Goal: Transaction & Acquisition: Purchase product/service

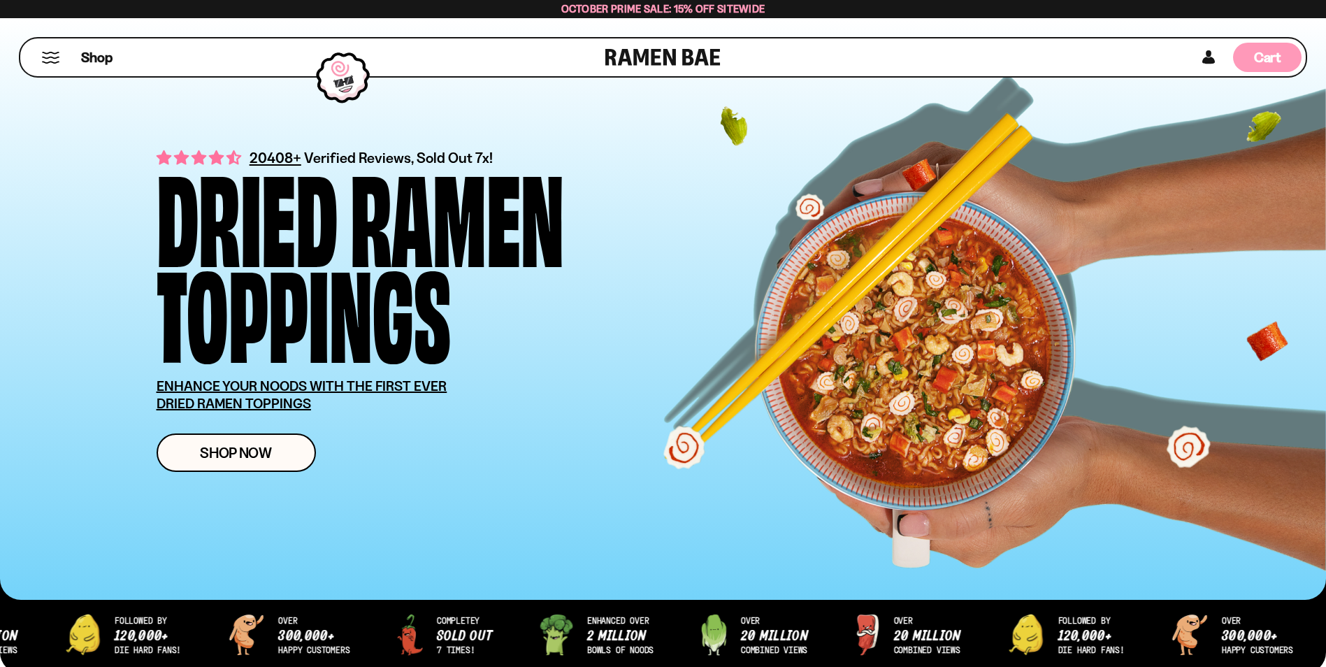
click at [1249, 55] on div "Cart D0381C2F-513E-4F90-8A41-6F0A75DCBAAA" at bounding box center [1267, 57] width 69 height 29
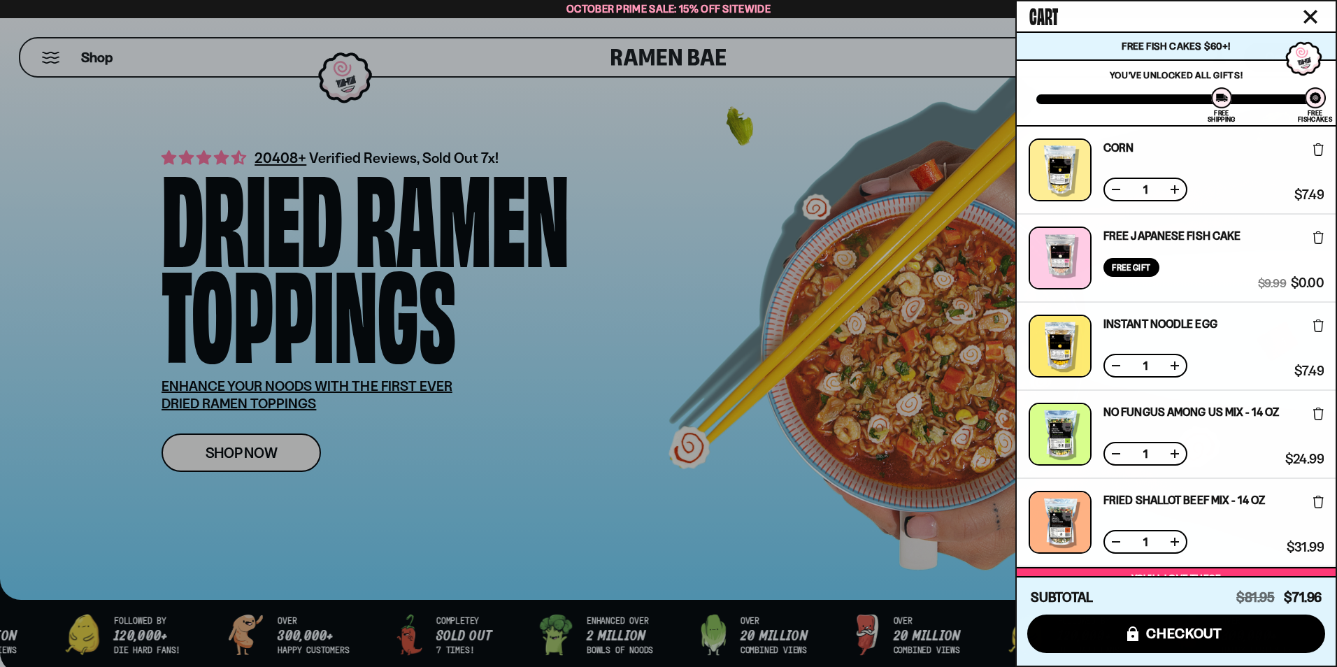
click at [1117, 188] on button at bounding box center [1116, 189] width 14 height 14
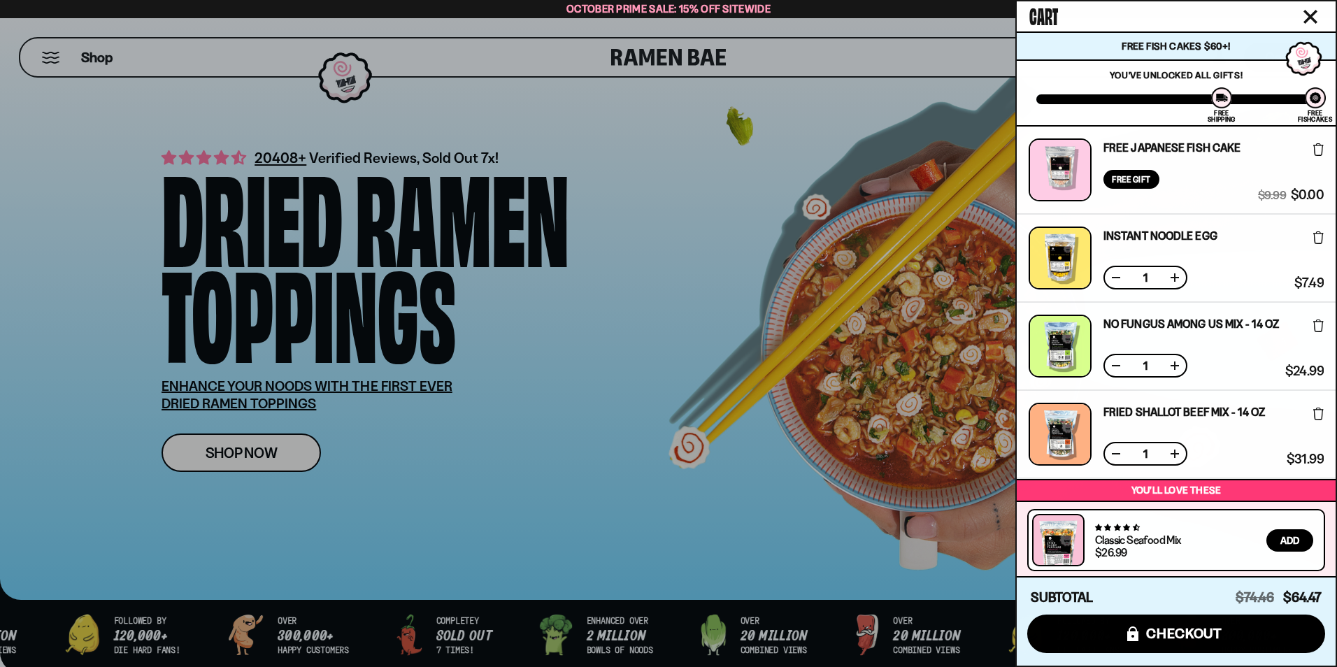
click at [1315, 154] on icon at bounding box center [1318, 149] width 10 height 13
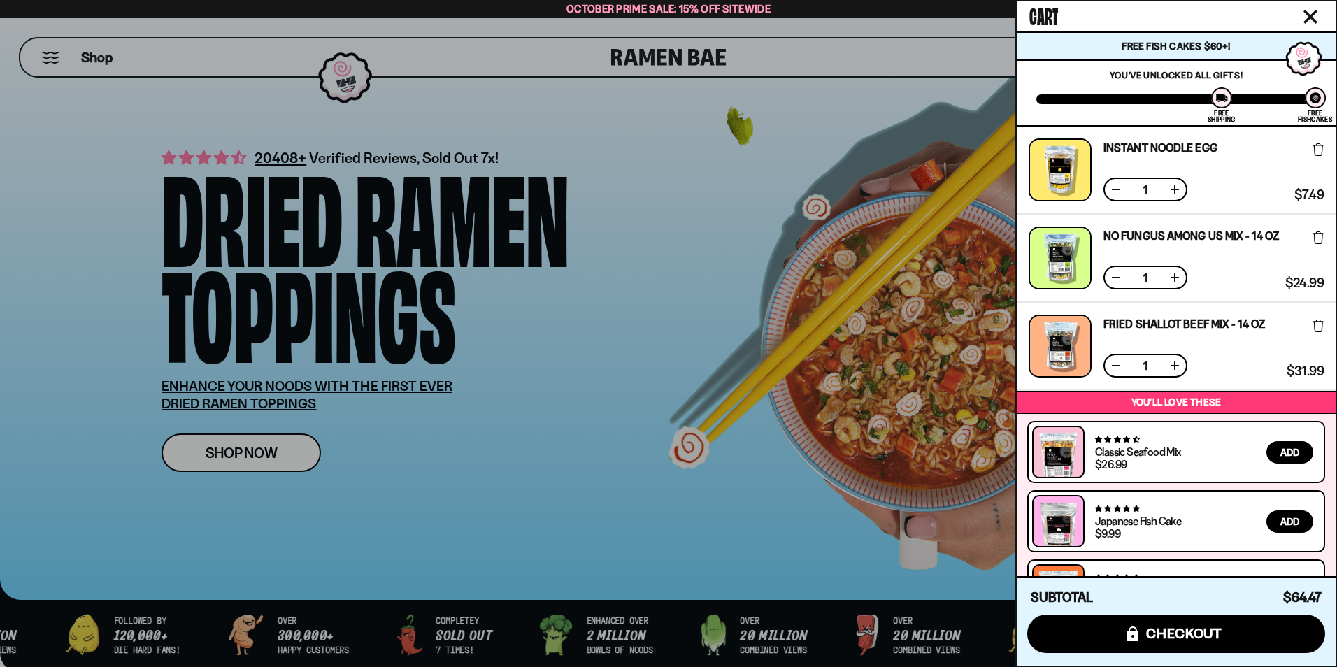
click at [1317, 152] on icon at bounding box center [1318, 149] width 10 height 13
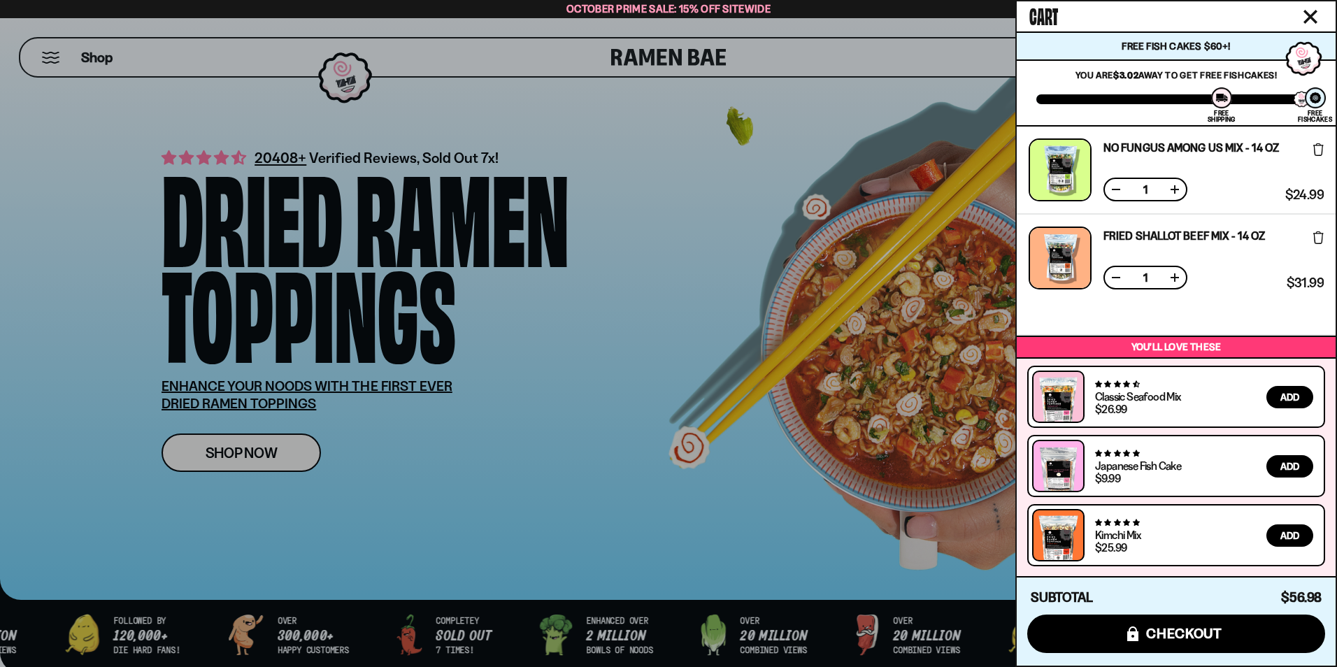
click at [1314, 14] on icon "Close cart" at bounding box center [1310, 16] width 13 height 13
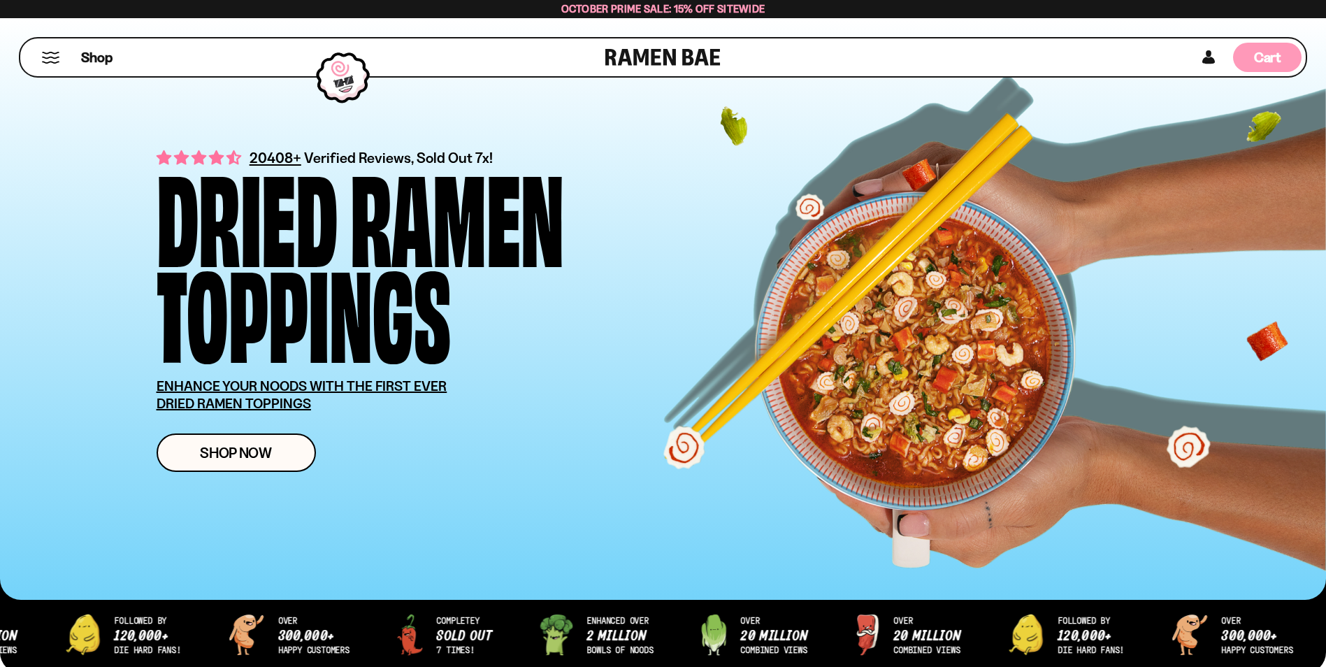
click at [1282, 55] on div "Cart D0381C2F-513E-4F90-8A41-6F0A75DCBAAA" at bounding box center [1267, 57] width 69 height 29
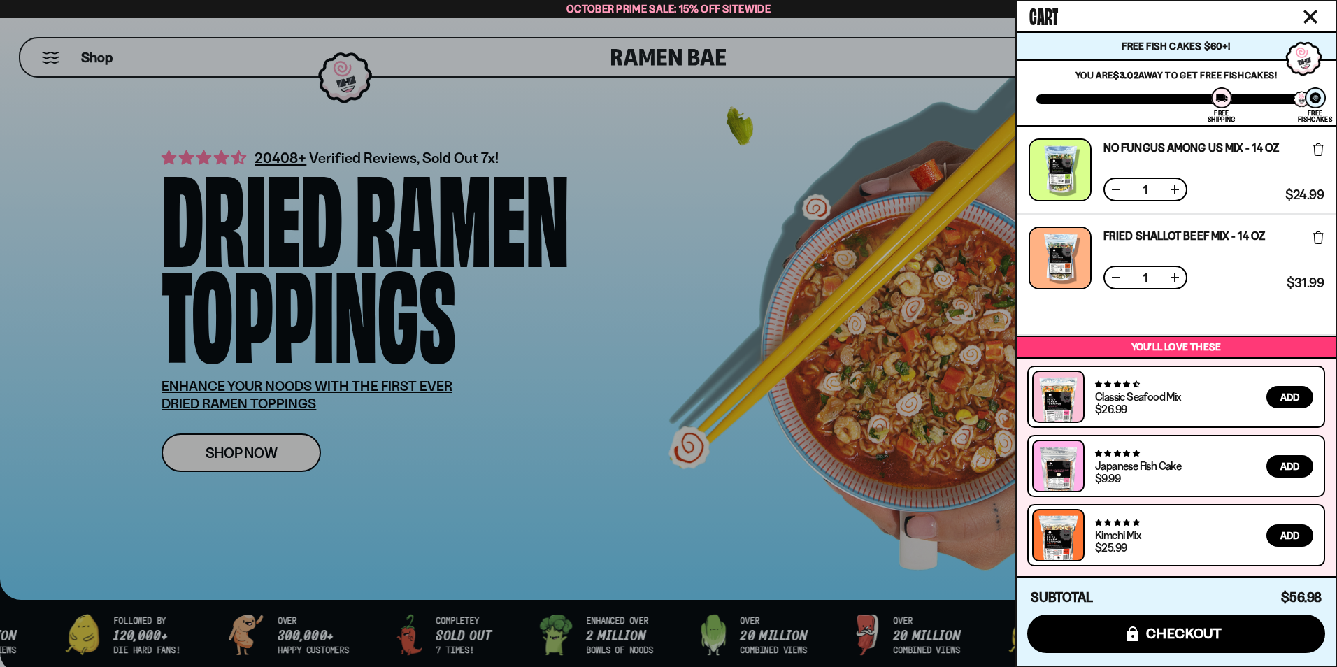
click at [1316, 148] on icon at bounding box center [1318, 149] width 10 height 13
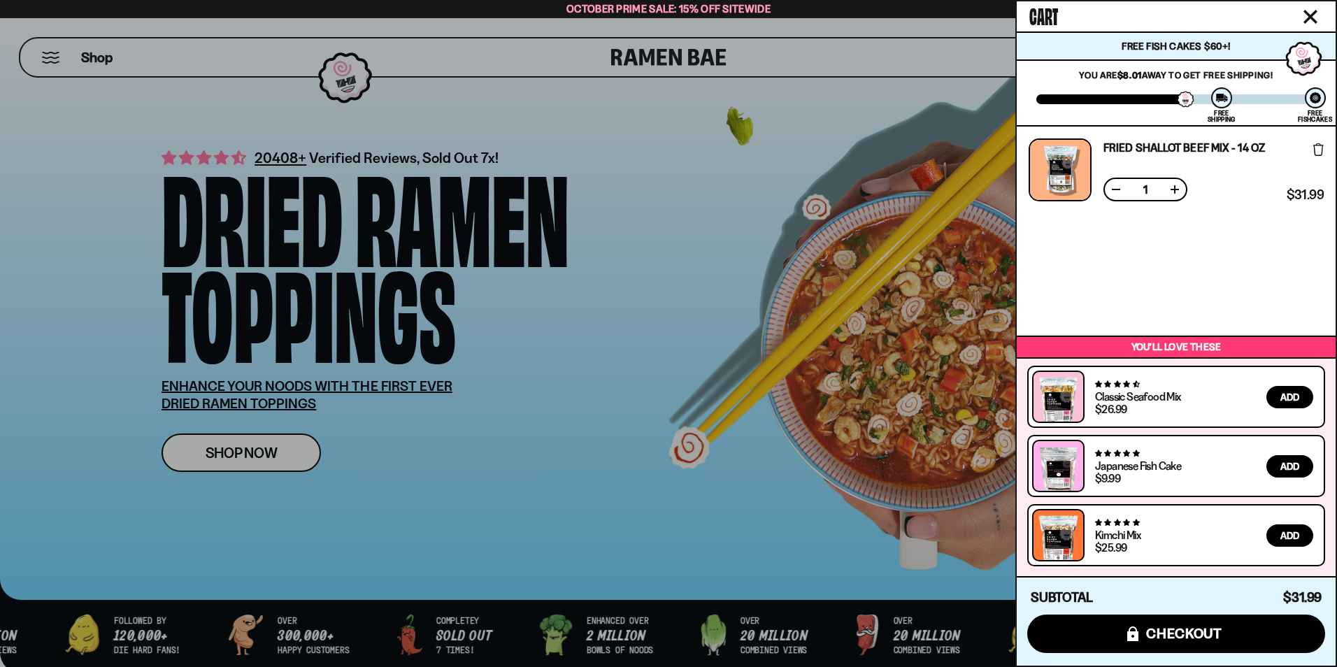
click at [1323, 148] on div "Fried Shallot Beef Mix - 14 OZ Free Gift Subscription: 1 $31.99 $31.99 (Saved $…" at bounding box center [1176, 170] width 319 height 87
click at [1317, 148] on icon at bounding box center [1318, 149] width 10 height 13
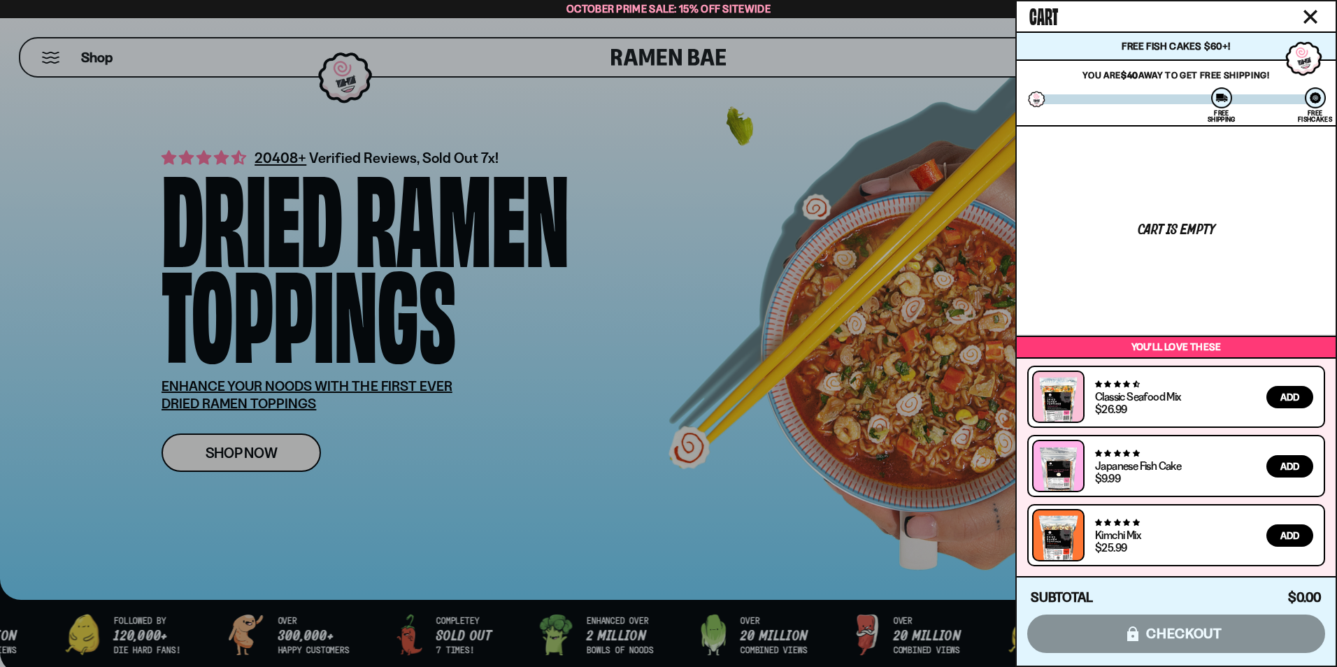
click at [675, 292] on div at bounding box center [668, 333] width 1337 height 667
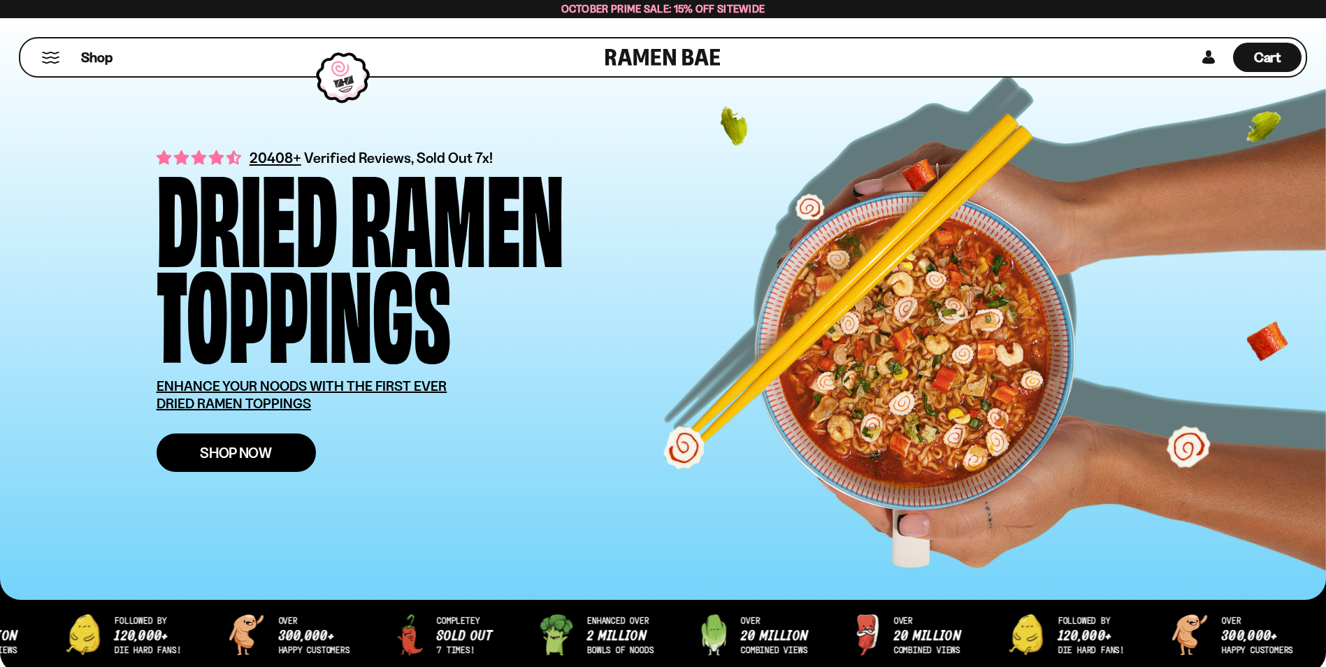
click at [241, 441] on link "Shop Now" at bounding box center [236, 452] width 159 height 38
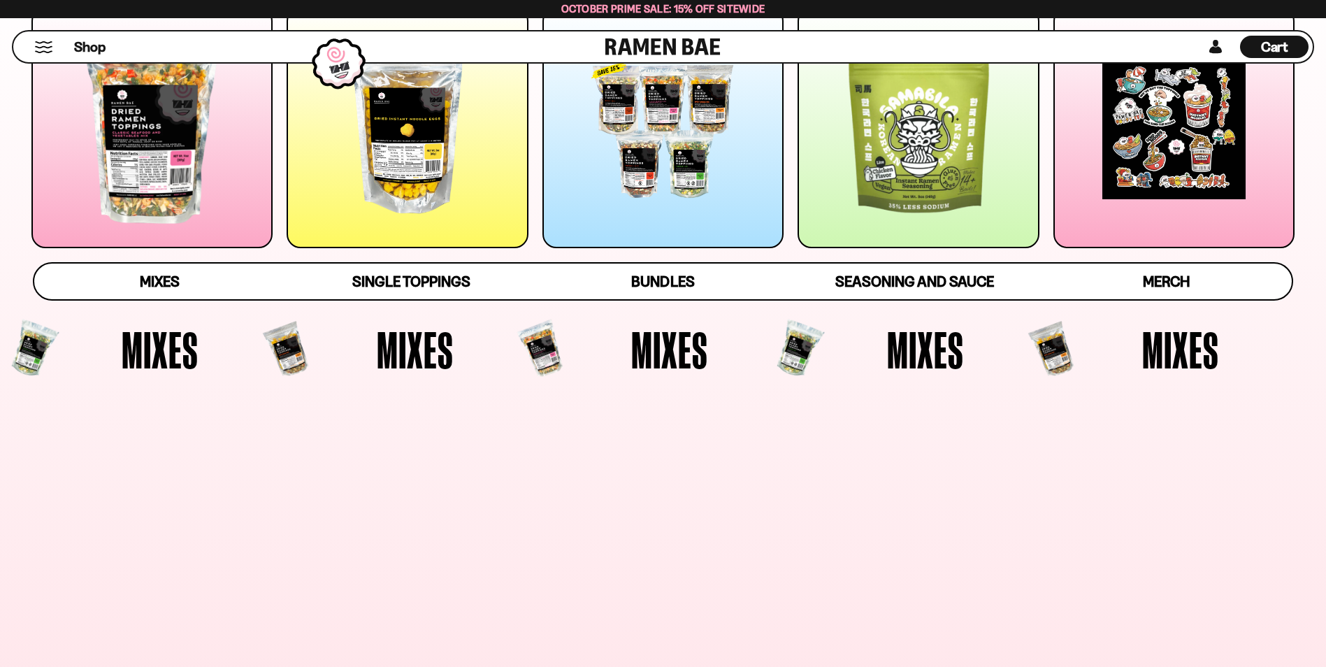
scroll to position [280, 0]
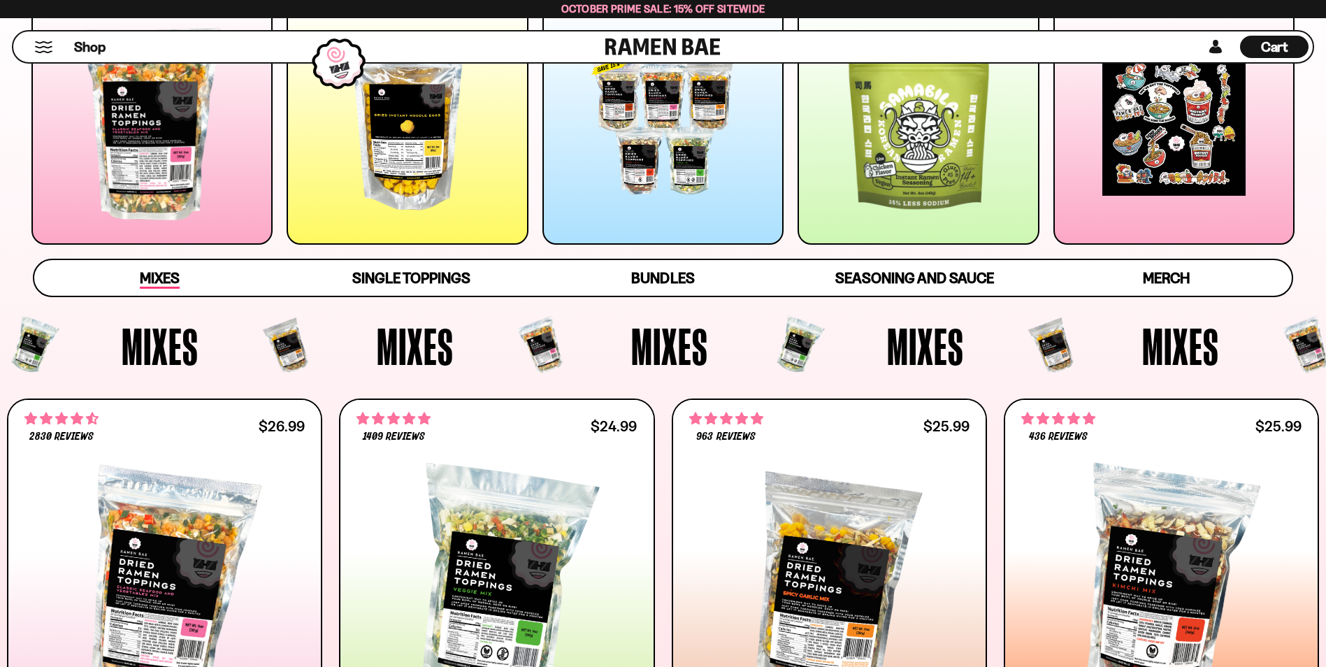
click at [179, 282] on span "Mixes" at bounding box center [160, 279] width 40 height 20
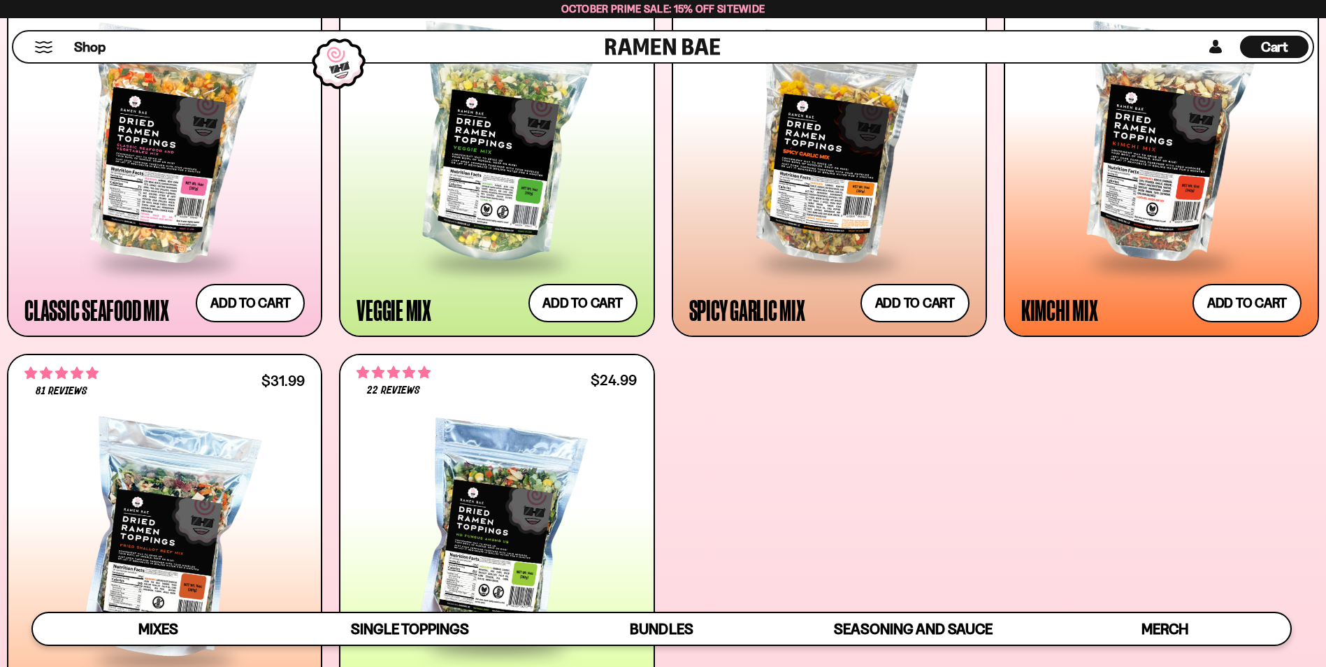
scroll to position [874, 0]
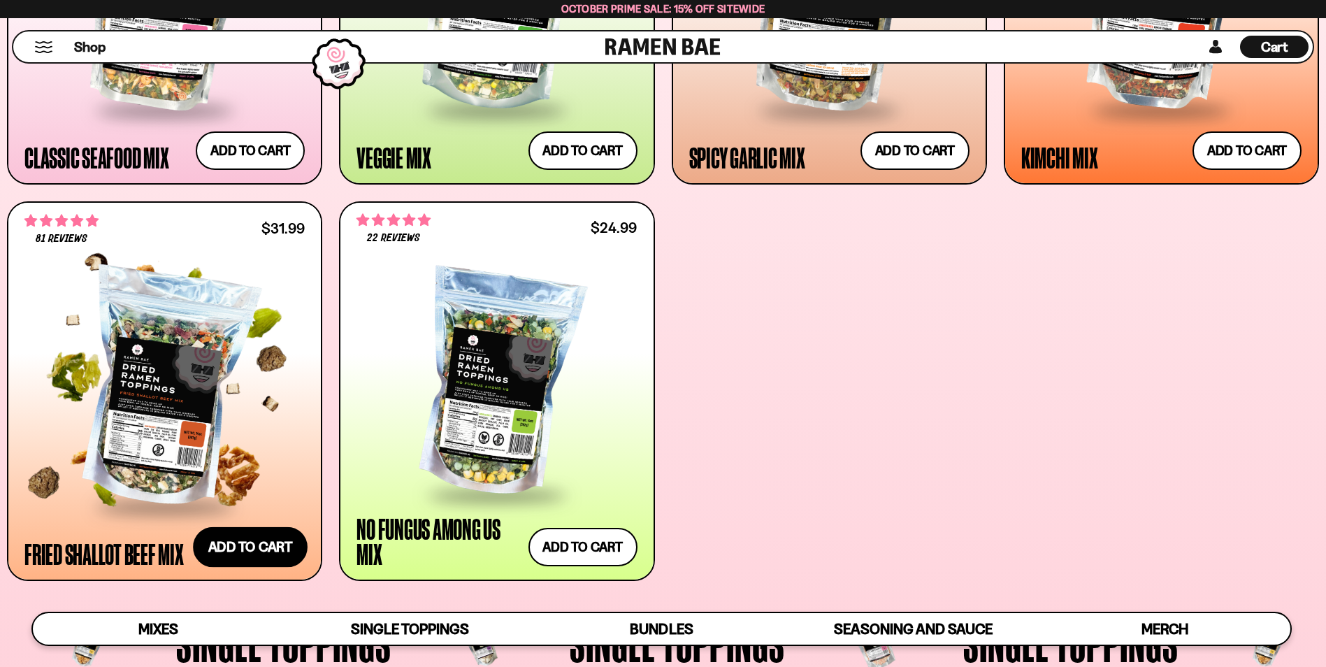
click at [225, 539] on button "Add to cart Add ― Regular price $31.99 Regular price Sale price $31.99 Unit pri…" at bounding box center [250, 546] width 115 height 41
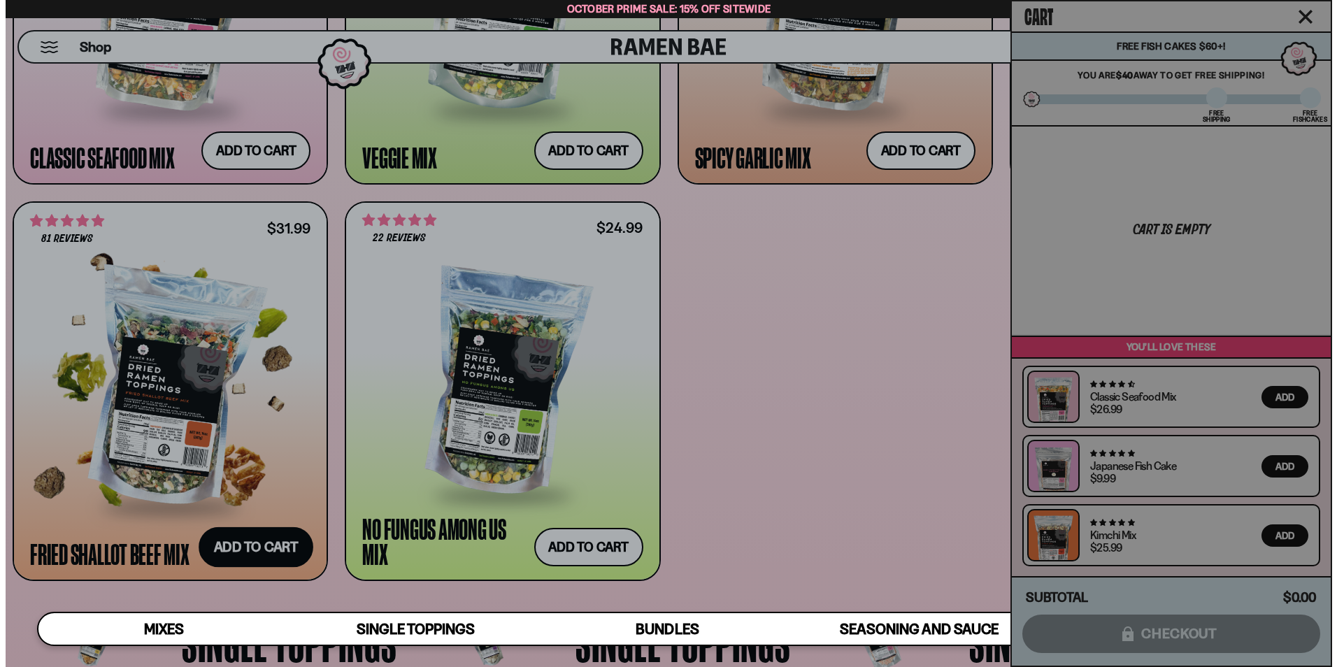
scroll to position [876, 0]
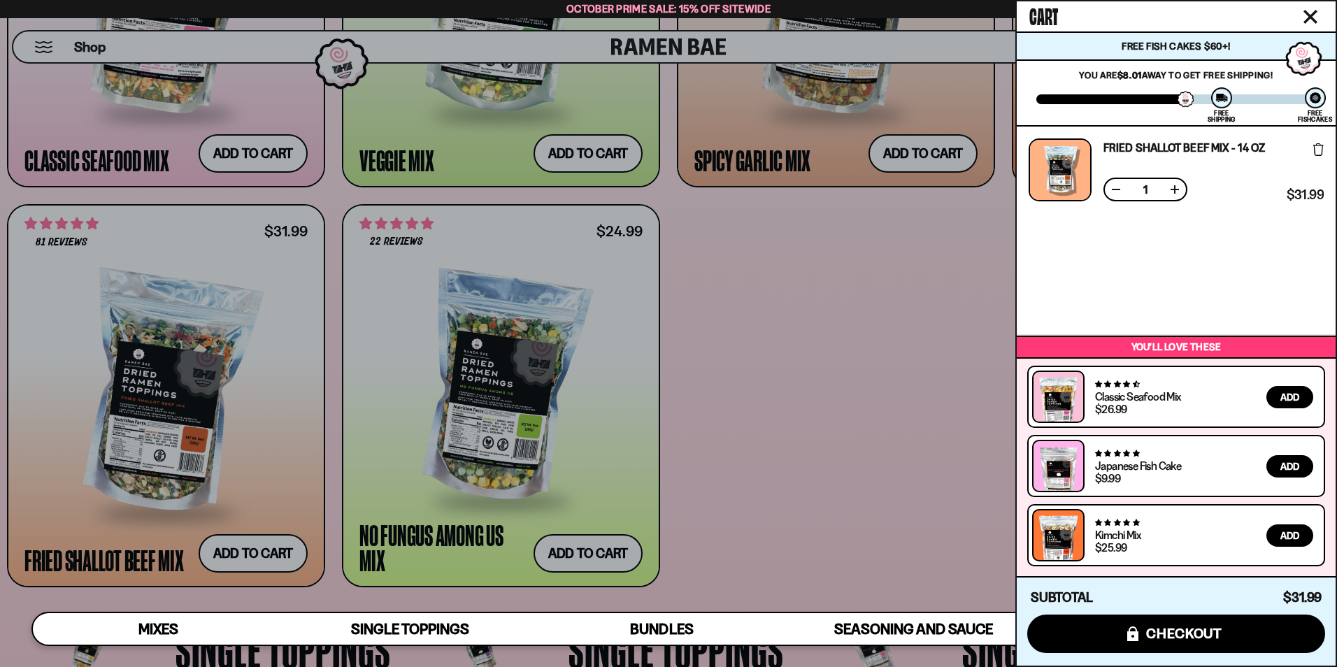
click at [815, 509] on div at bounding box center [668, 333] width 1337 height 667
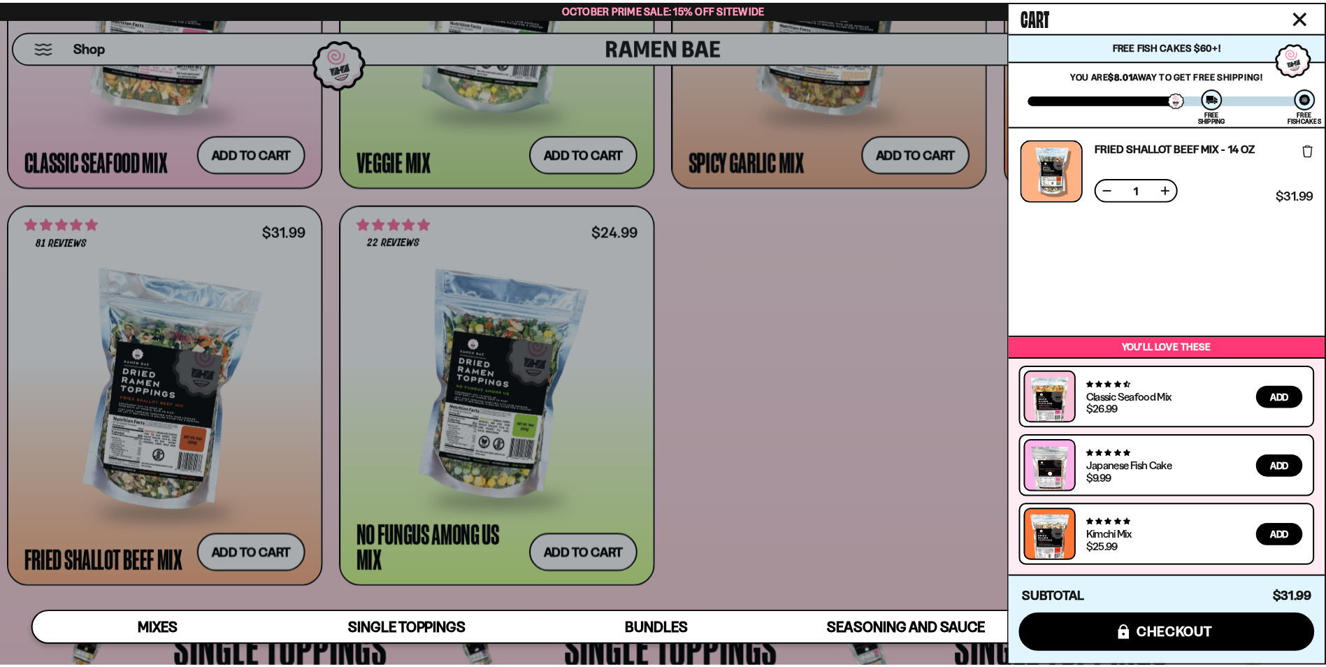
scroll to position [874, 0]
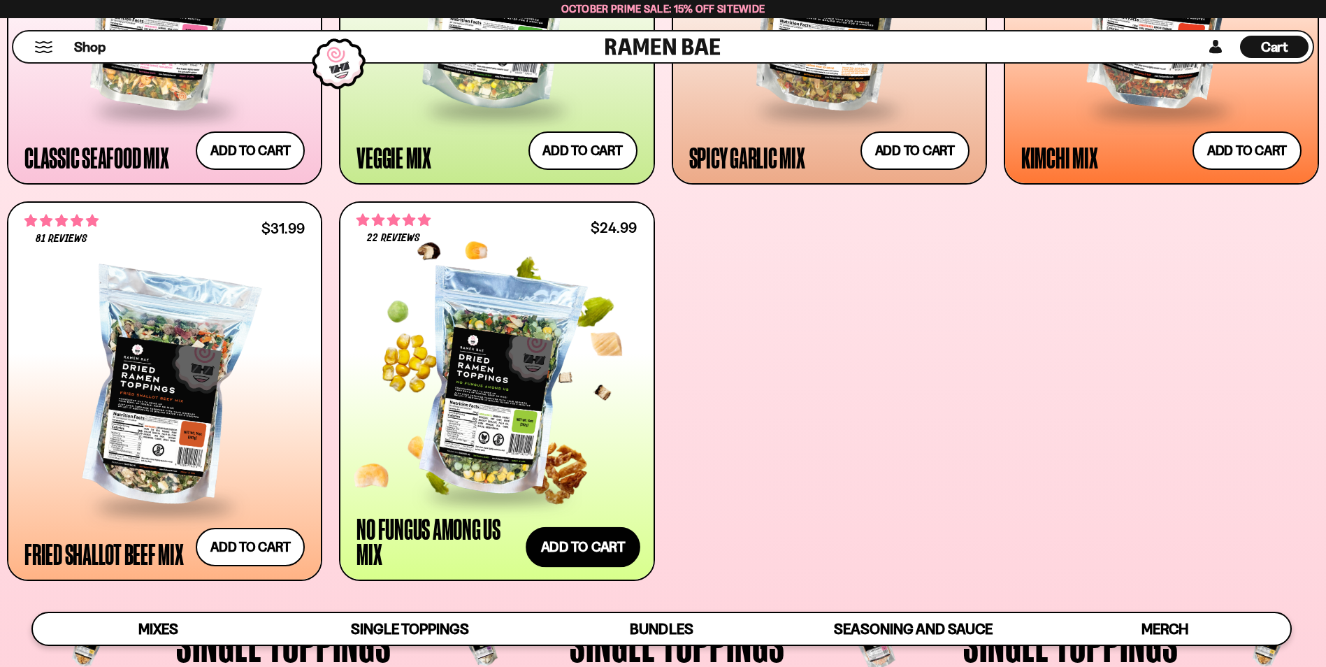
click at [589, 545] on button "Add to cart Add ― Regular price $24.99 Regular price Sale price $24.99 Unit pri…" at bounding box center [583, 546] width 115 height 41
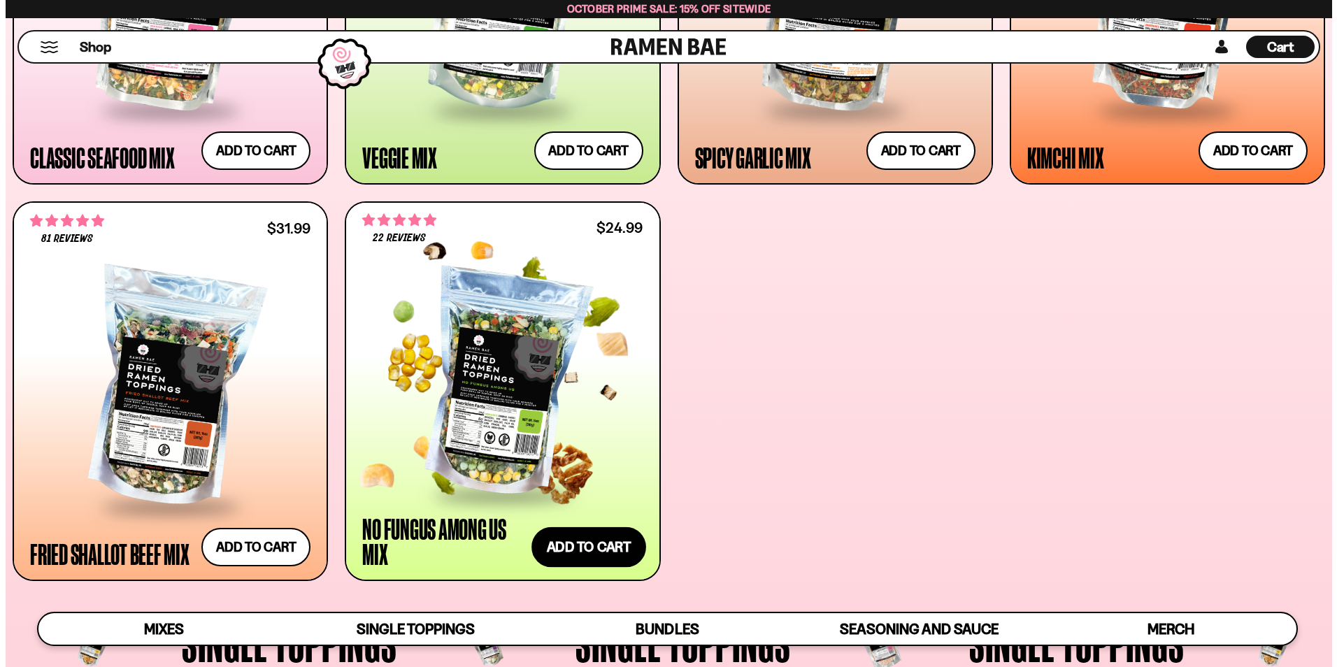
scroll to position [876, 0]
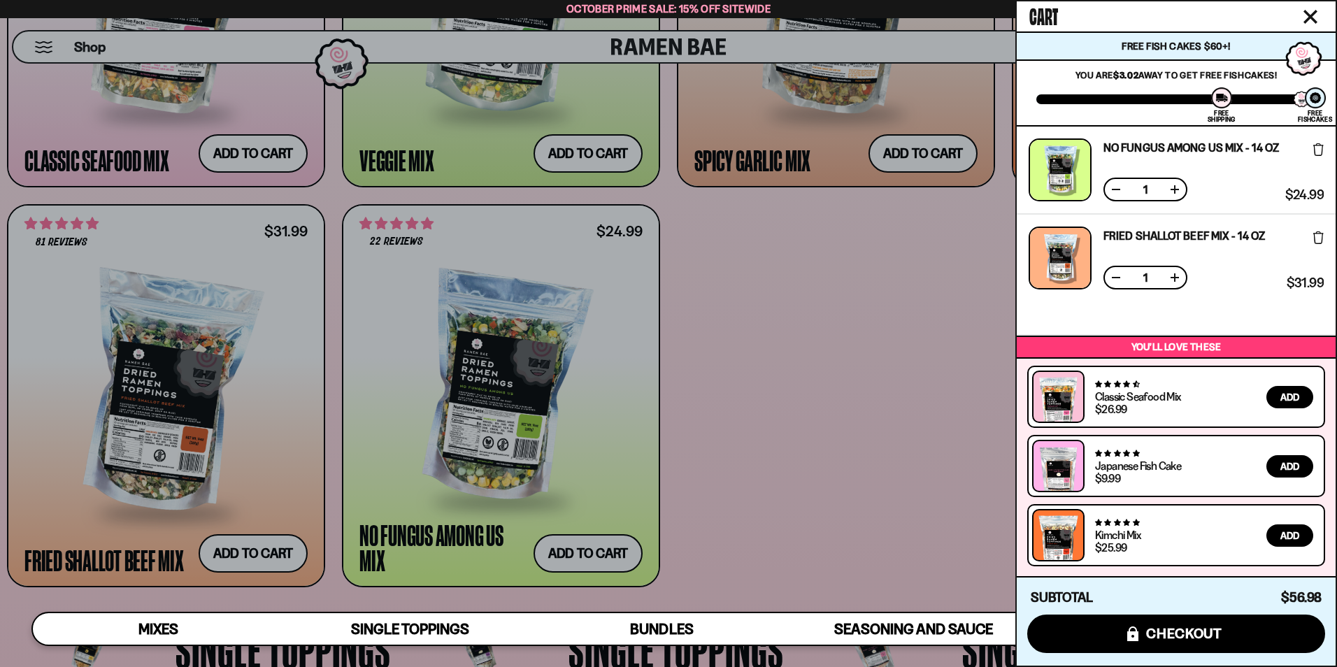
drag, startPoint x: 747, startPoint y: 406, endPoint x: 756, endPoint y: 406, distance: 9.1
click at [751, 406] on div at bounding box center [668, 333] width 1337 height 667
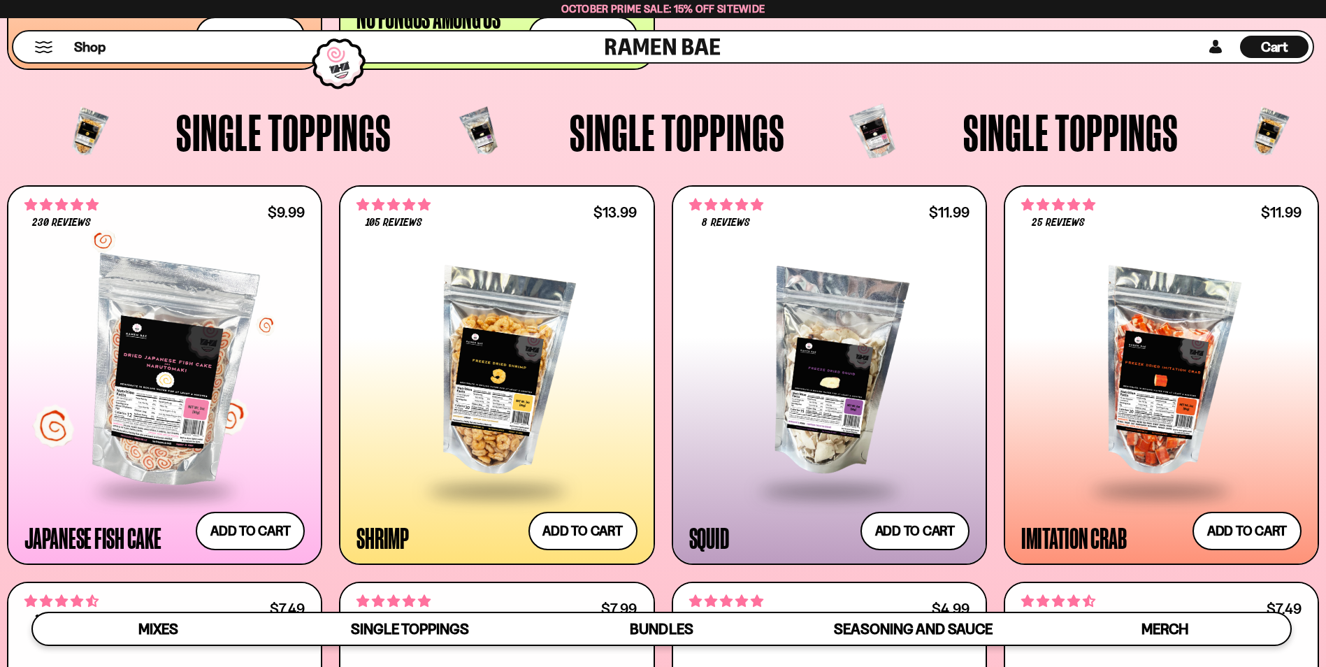
scroll to position [1433, 0]
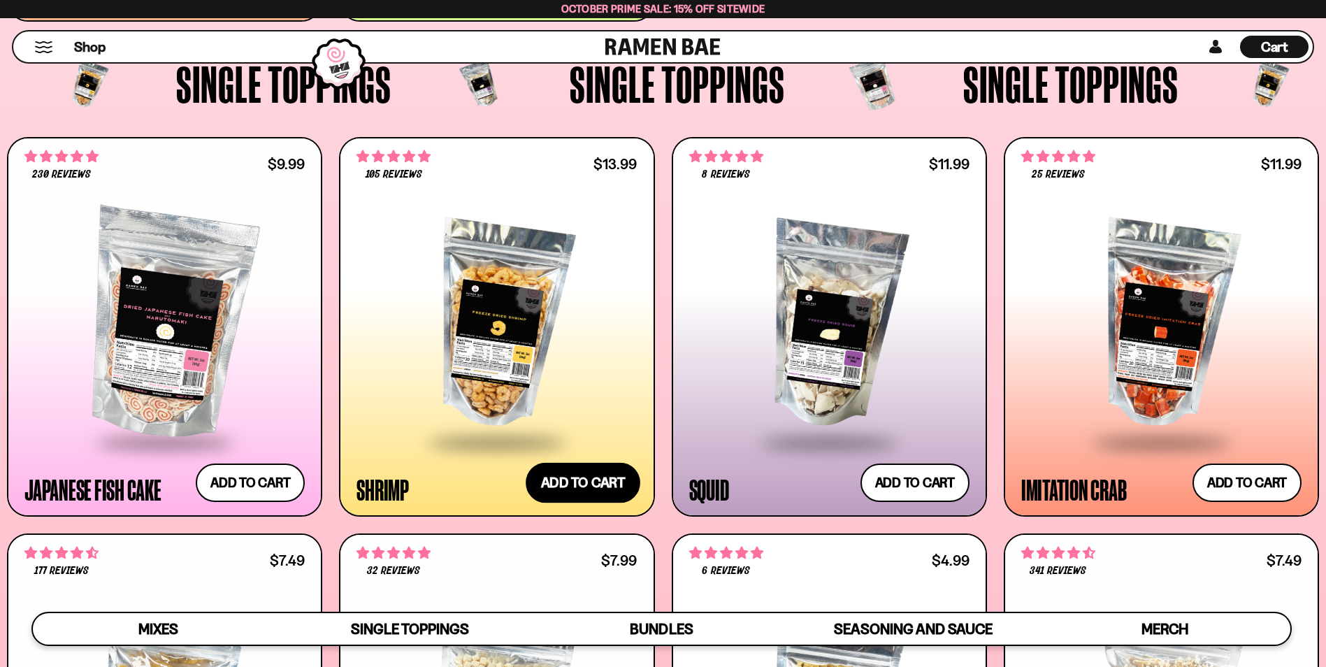
click at [601, 491] on button "Add to cart Add ― Regular price $13.99 Regular price Sale price $13.99 Unit pri…" at bounding box center [583, 482] width 115 height 41
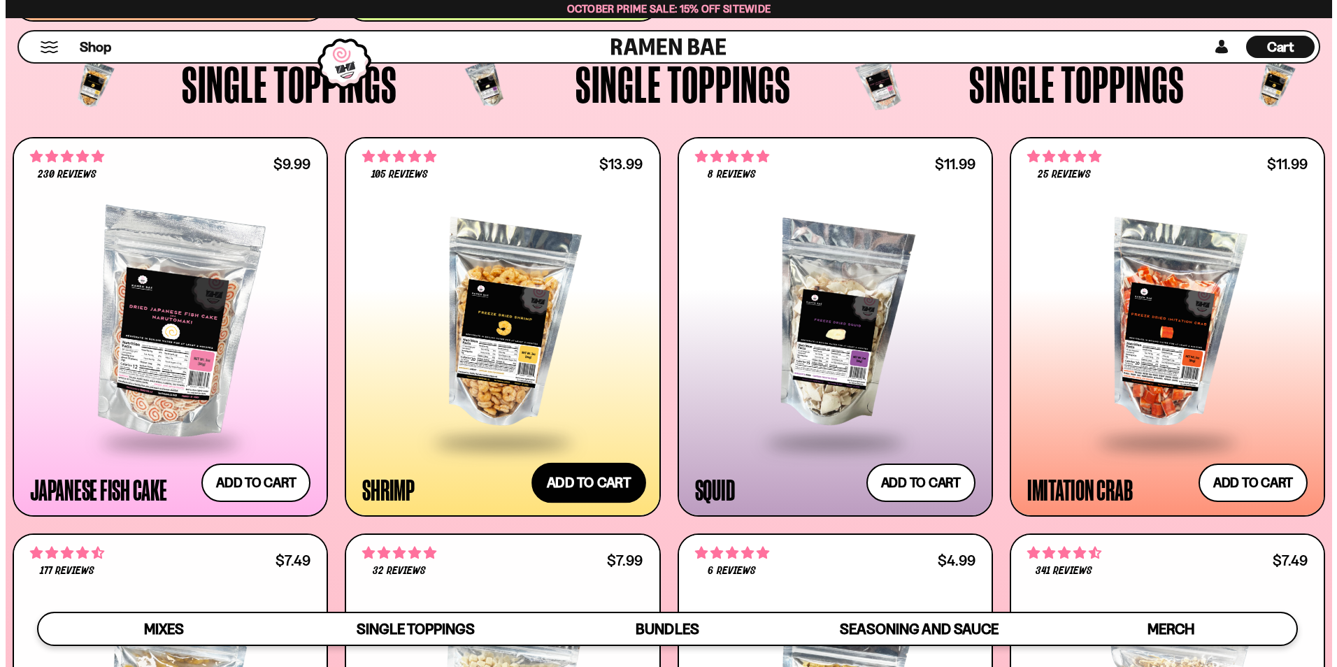
scroll to position [1438, 0]
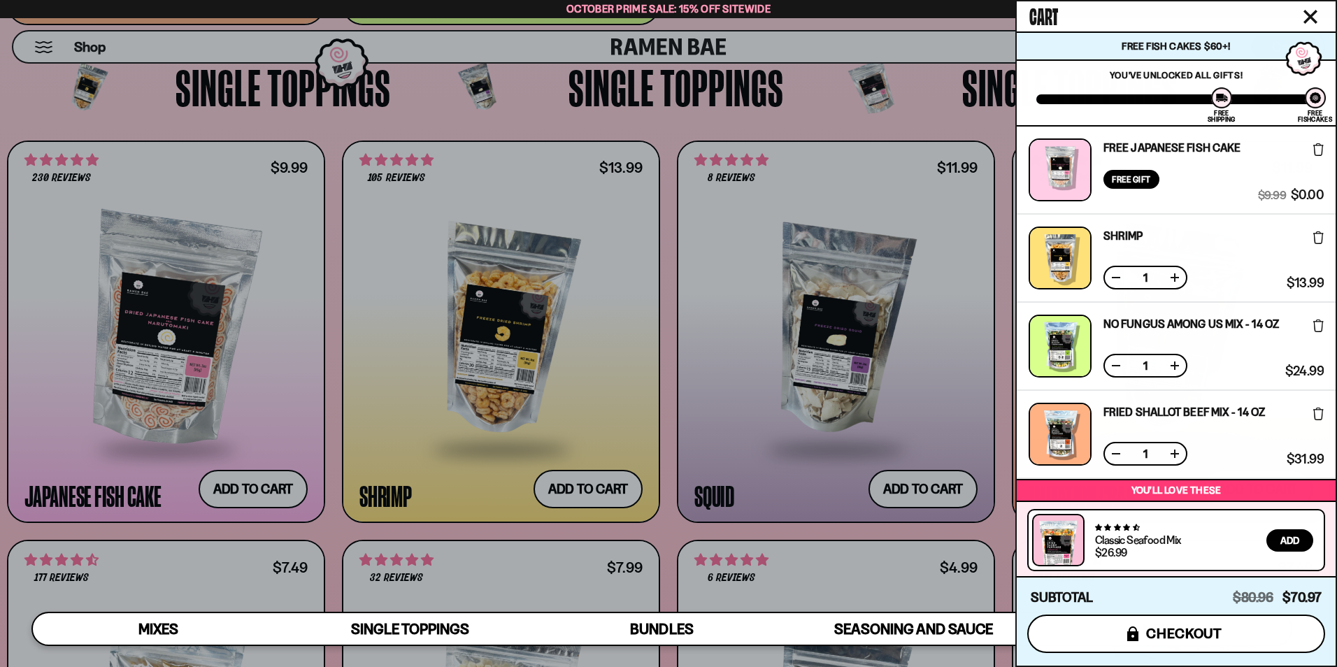
click at [1207, 629] on span "checkout" at bounding box center [1184, 633] width 76 height 15
